Goal: Information Seeking & Learning: Learn about a topic

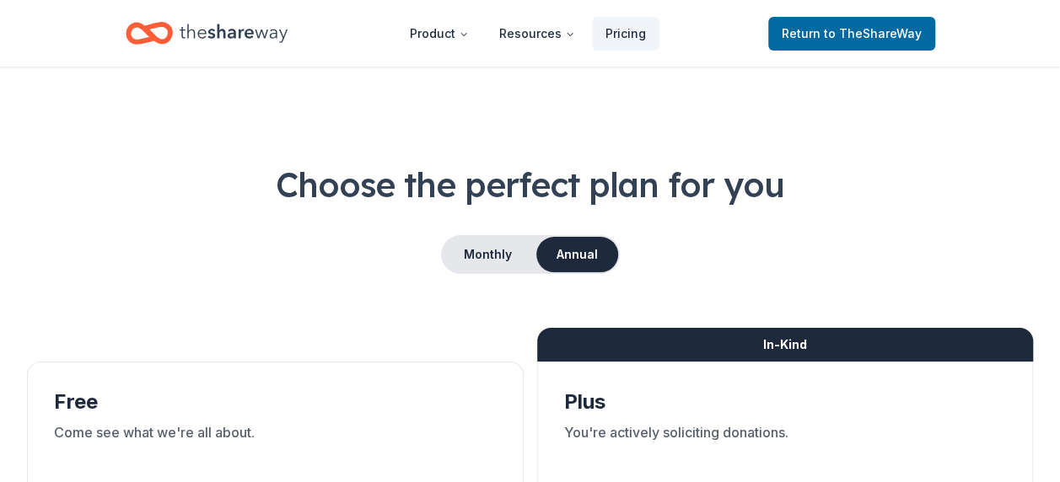
click at [194, 31] on icon "Home" at bounding box center [234, 33] width 108 height 35
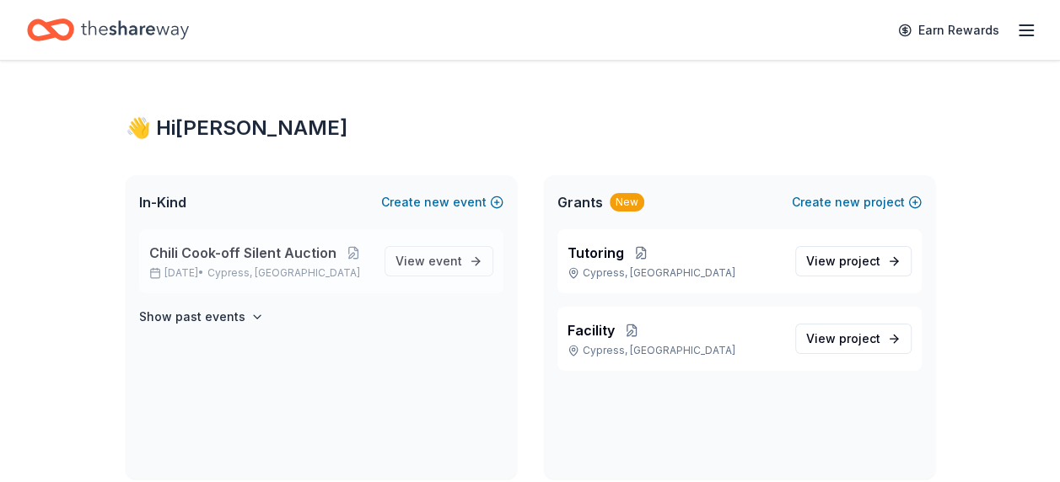
click at [223, 250] on span "Chili Cook-off Silent Auction" at bounding box center [242, 253] width 187 height 20
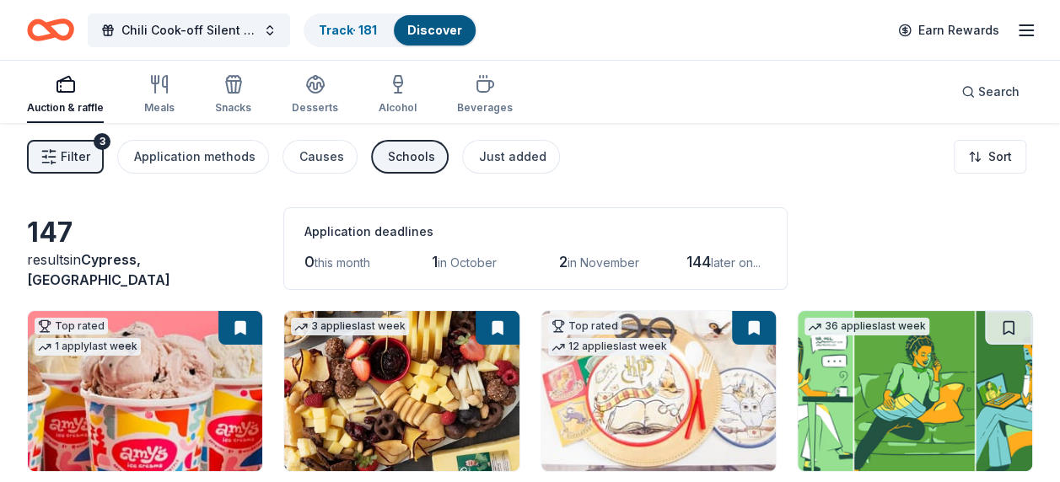
click at [1029, 30] on line "button" at bounding box center [1025, 30] width 13 height 0
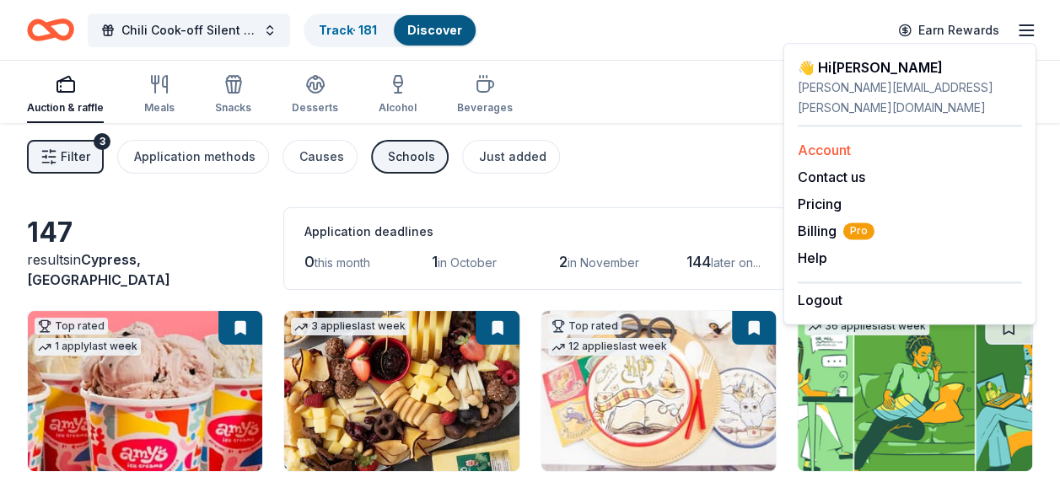
click at [831, 142] on link "Account" at bounding box center [824, 150] width 53 height 17
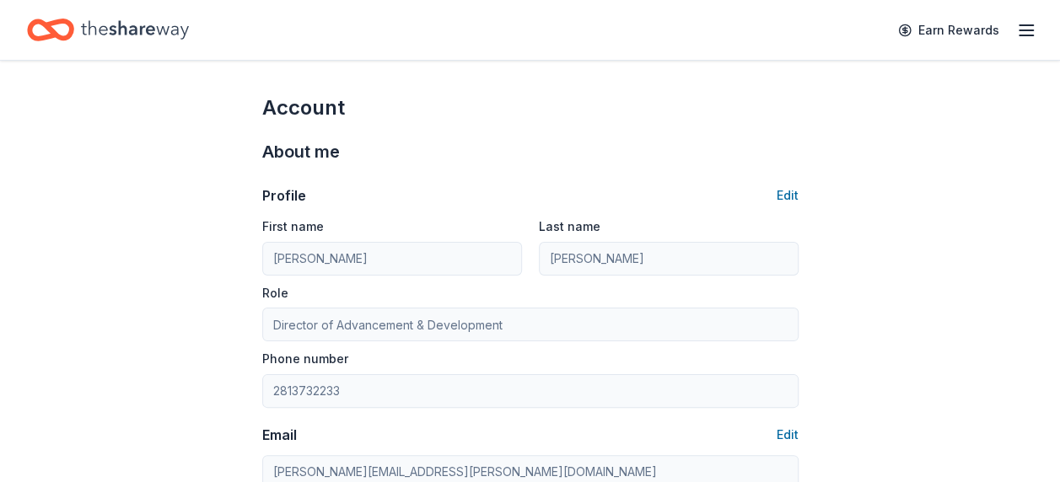
click at [1021, 26] on icon "button" at bounding box center [1026, 30] width 20 height 20
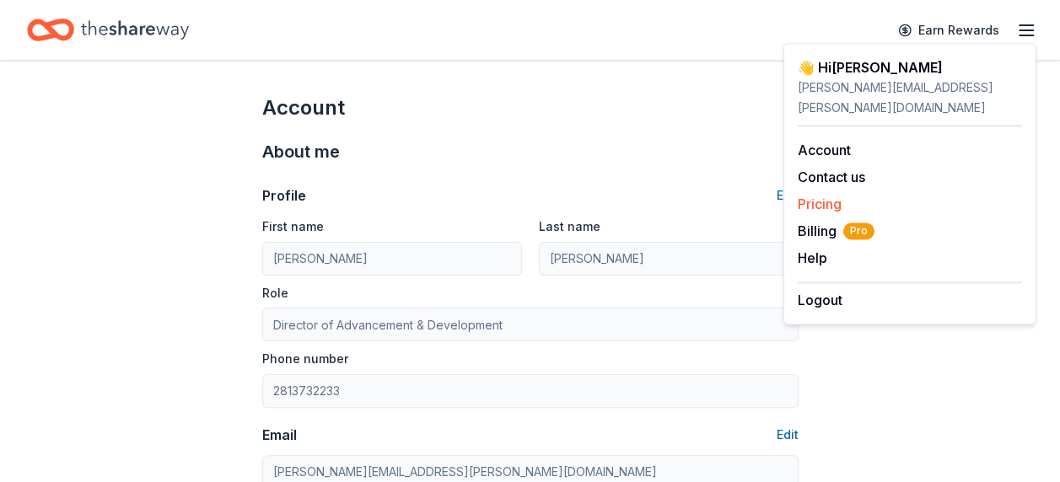
click at [825, 196] on link "Pricing" at bounding box center [820, 204] width 44 height 17
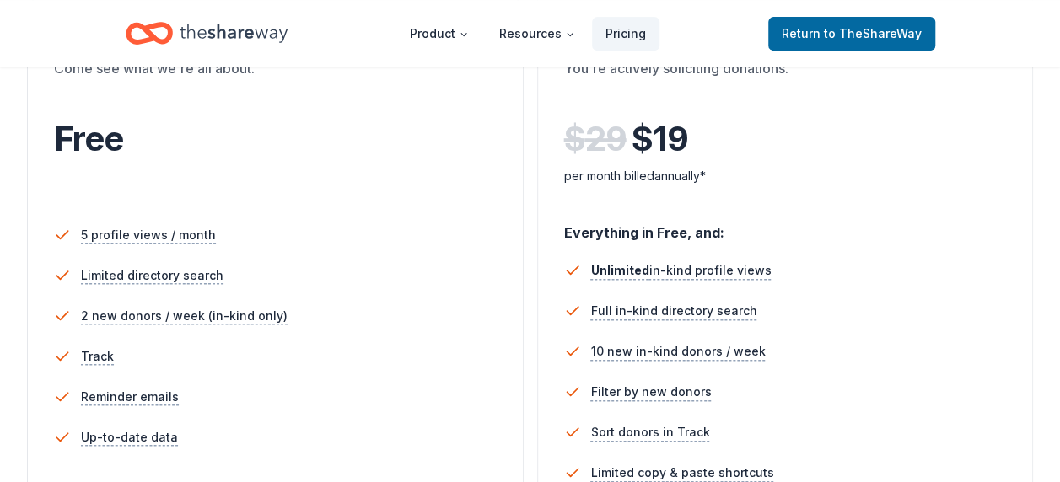
scroll to position [169, 0]
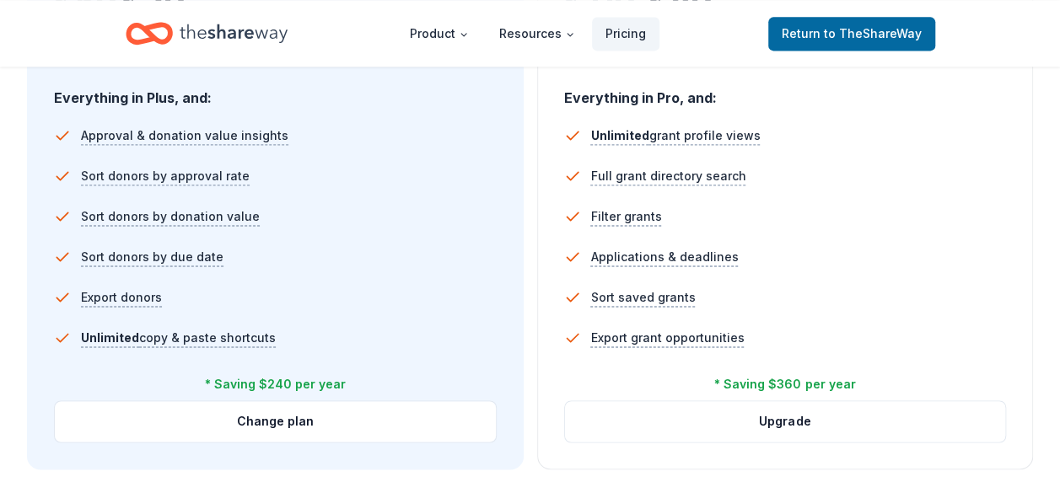
scroll to position [1181, 0]
